Goal: Task Accomplishment & Management: Manage account settings

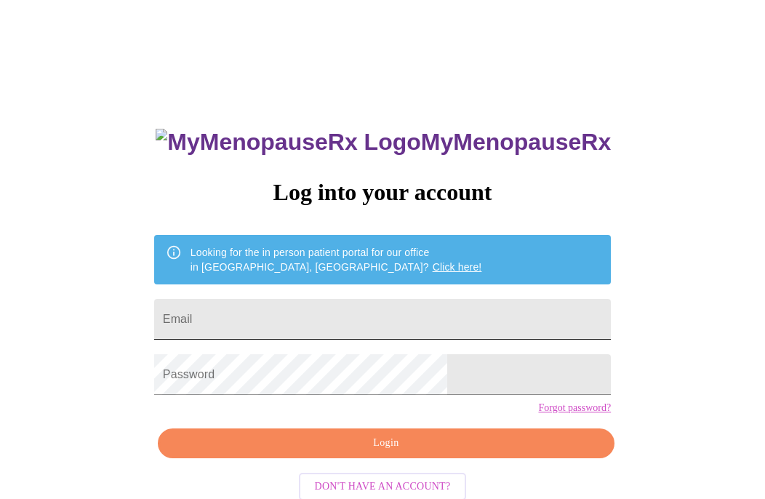
click at [406, 314] on input "Email" at bounding box center [382, 319] width 457 height 41
type input "[EMAIL_ADDRESS][DOMAIN_NAME]"
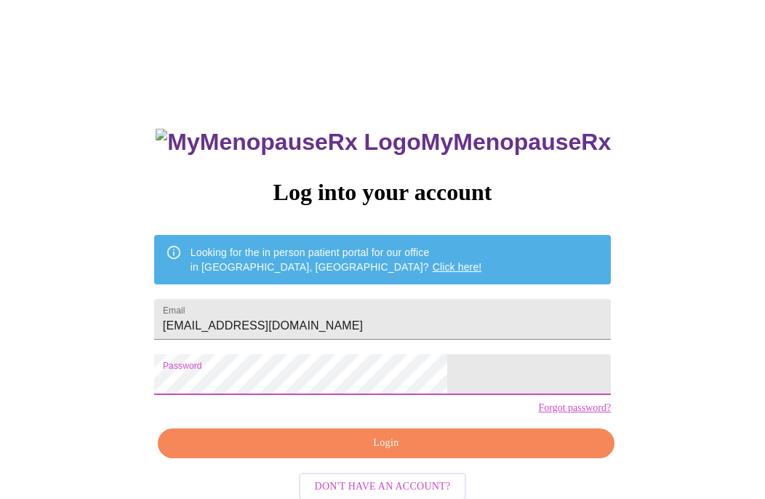
click at [395, 452] on span "Login" at bounding box center [385, 443] width 423 height 18
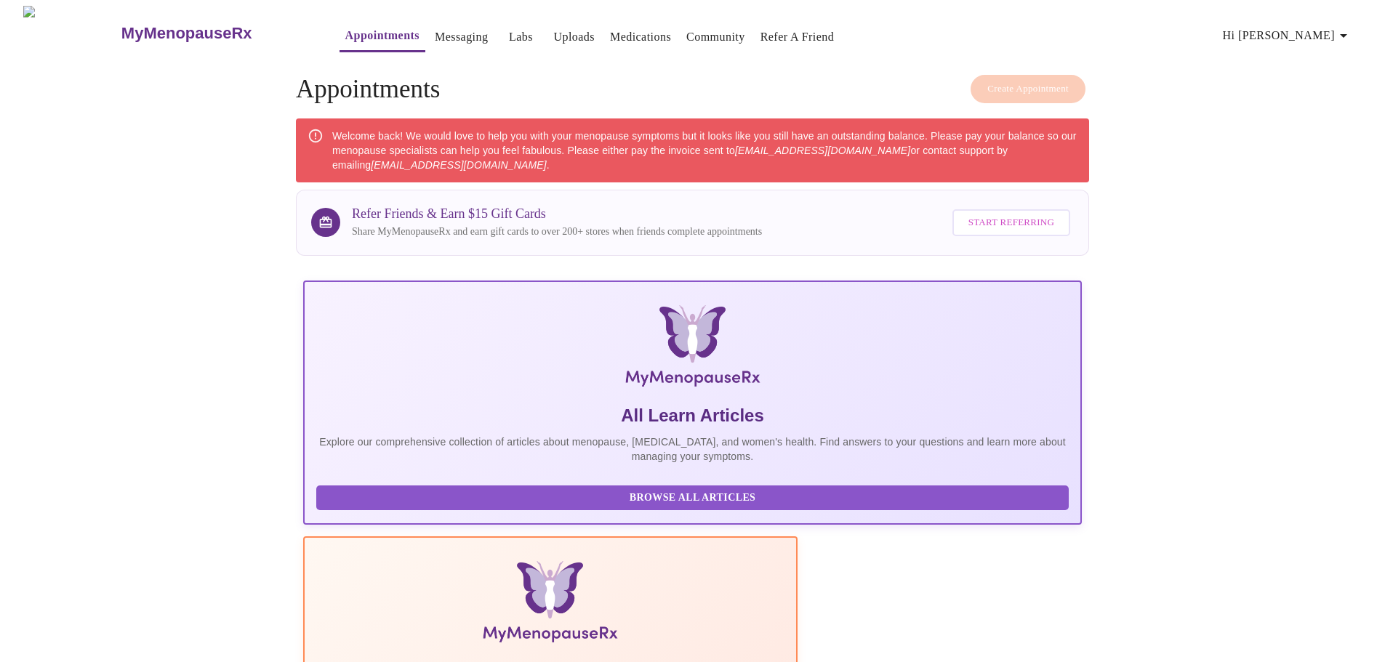
scroll to position [218, 0]
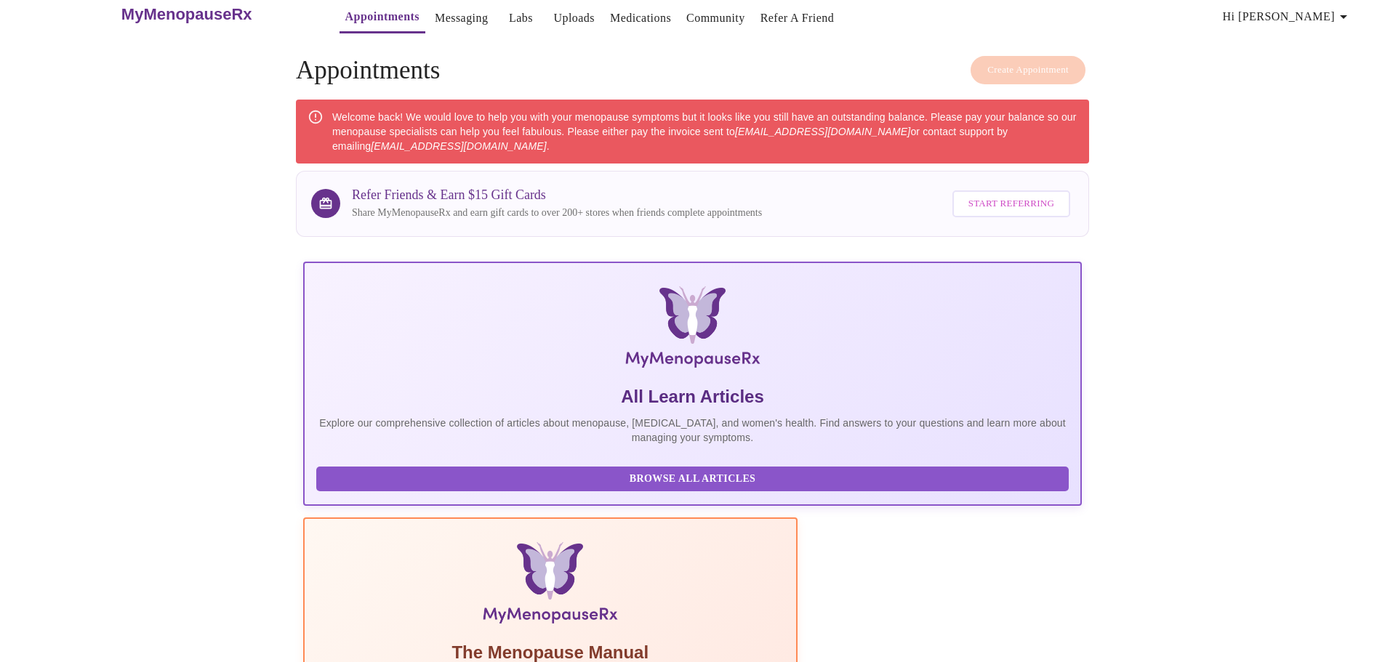
scroll to position [0, 0]
